Goal: Information Seeking & Learning: Learn about a topic

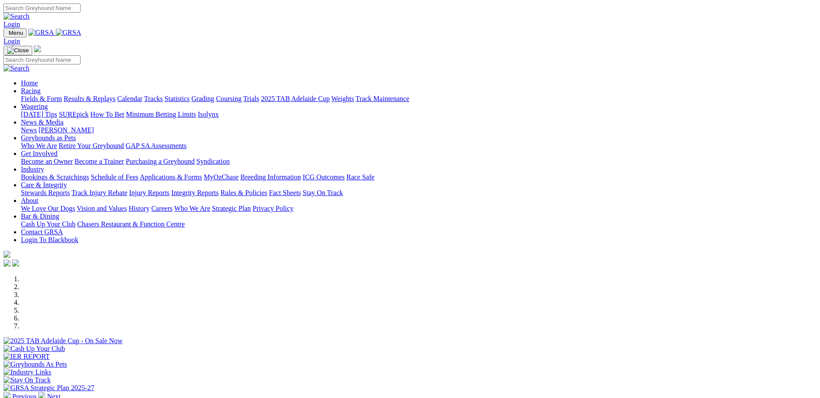
click at [354, 95] on link "Weights" at bounding box center [342, 98] width 23 height 7
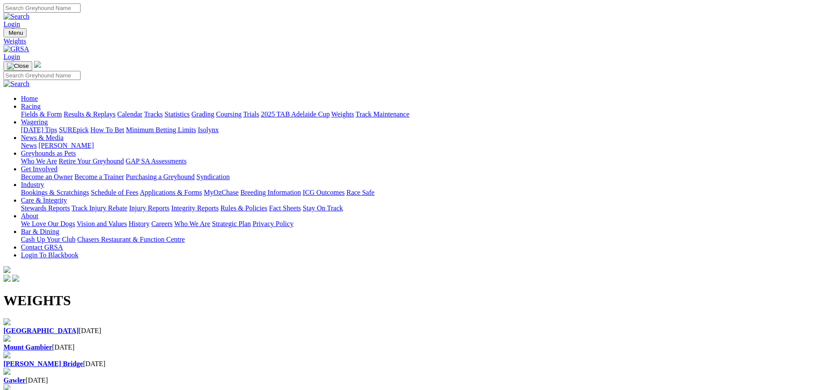
click at [51, 327] on div "Angle Park 06 Oct 2025" at bounding box center [409, 331] width 813 height 8
click at [62, 111] on link "Fields & Form" at bounding box center [41, 114] width 41 height 7
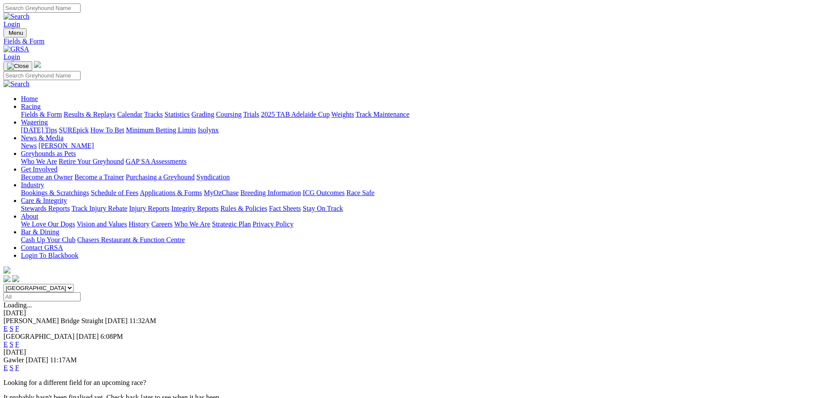
click at [19, 325] on link "F" at bounding box center [17, 328] width 4 height 7
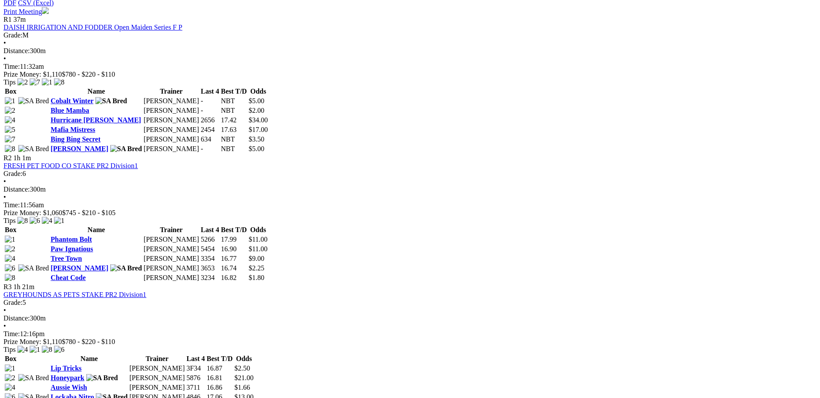
scroll to position [417, 0]
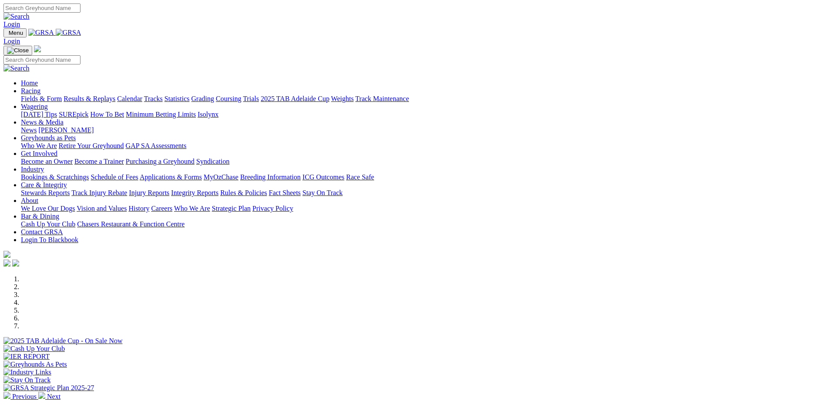
click at [354, 95] on link "Weights" at bounding box center [342, 98] width 23 height 7
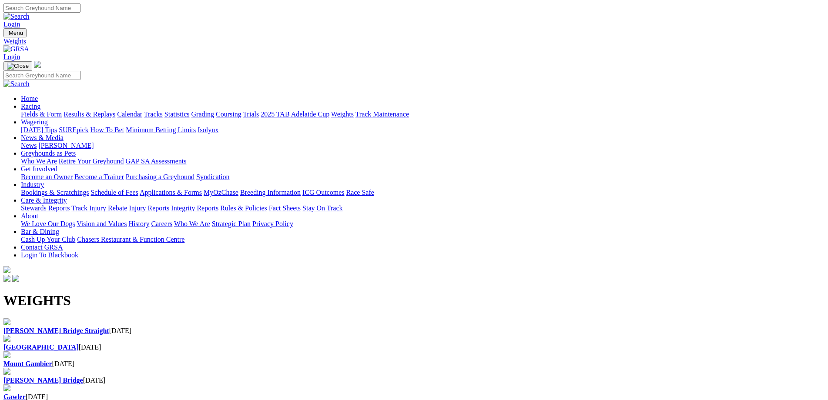
click at [37, 327] on b "[PERSON_NAME] Bridge Straight" at bounding box center [56, 330] width 106 height 7
